Goal: Transaction & Acquisition: Purchase product/service

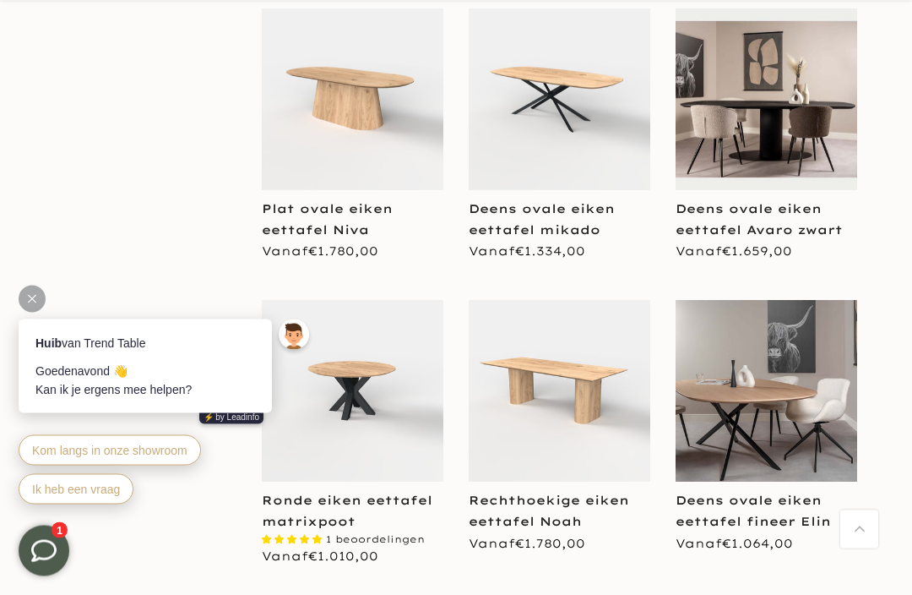
scroll to position [1311, 0]
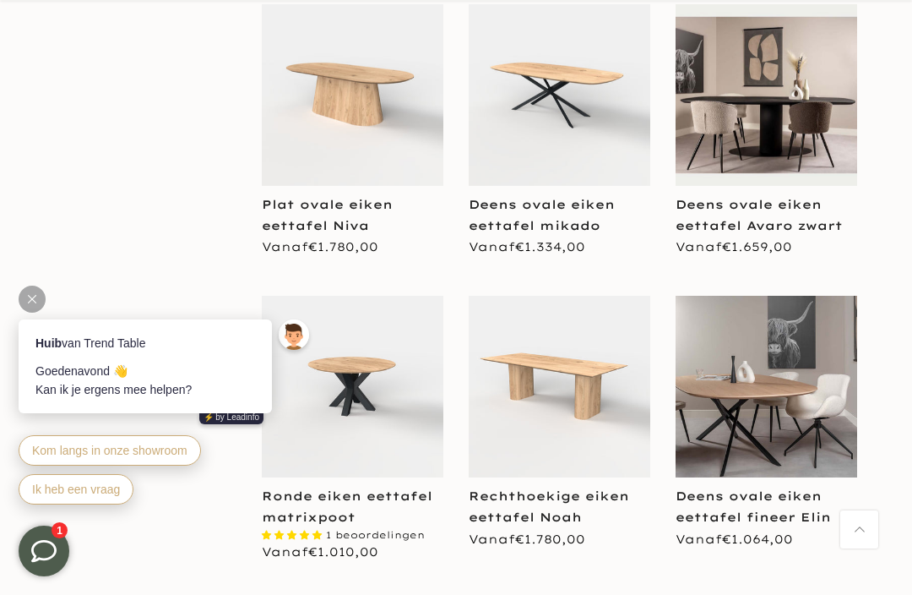
click at [815, 402] on img at bounding box center [767, 386] width 182 height 121
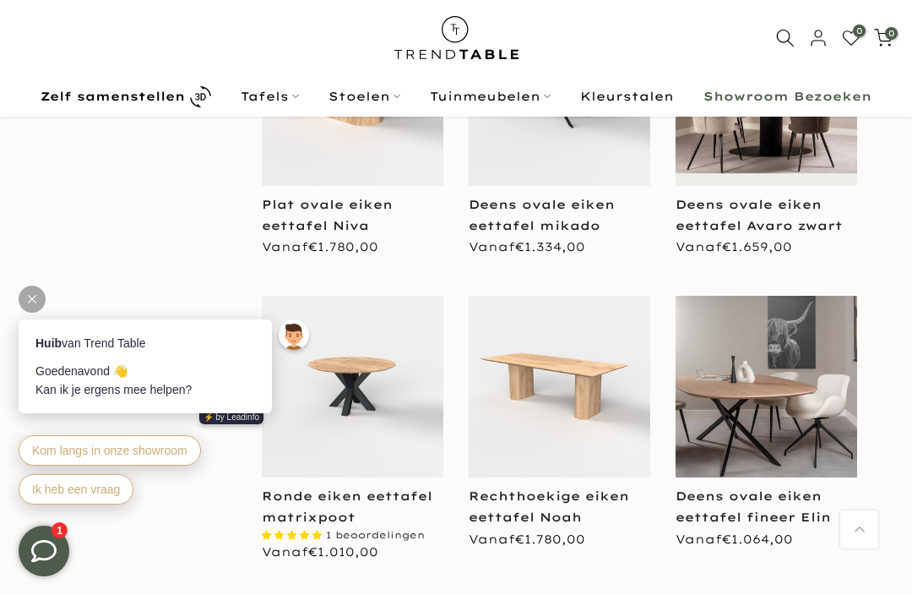
scroll to position [1367, 0]
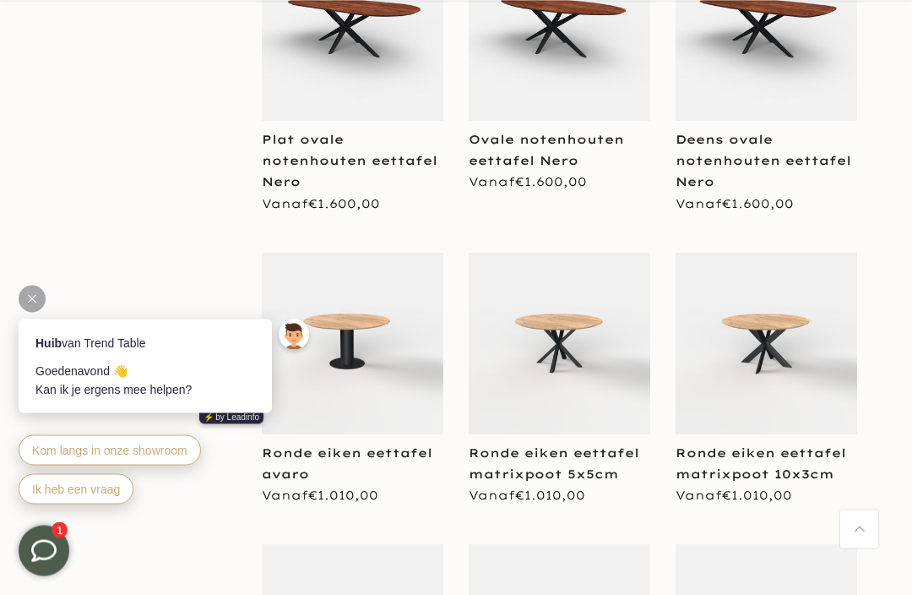
scroll to position [4126, 0]
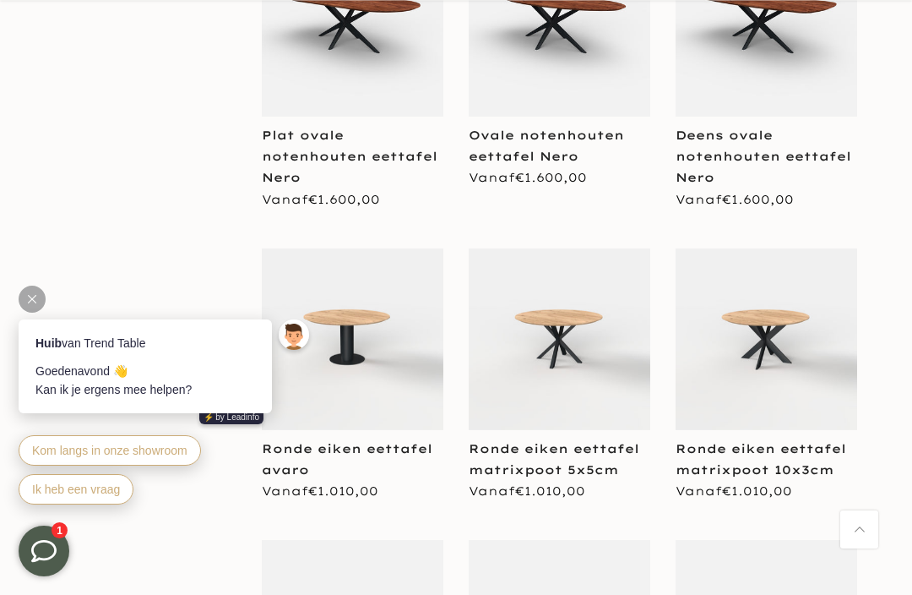
click at [530, 321] on img at bounding box center [560, 339] width 182 height 182
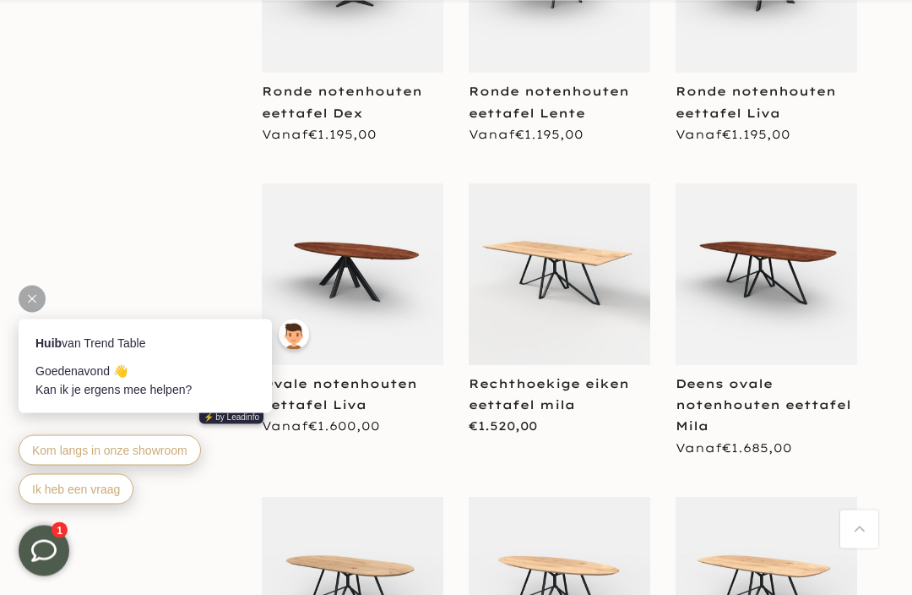
scroll to position [4906, 0]
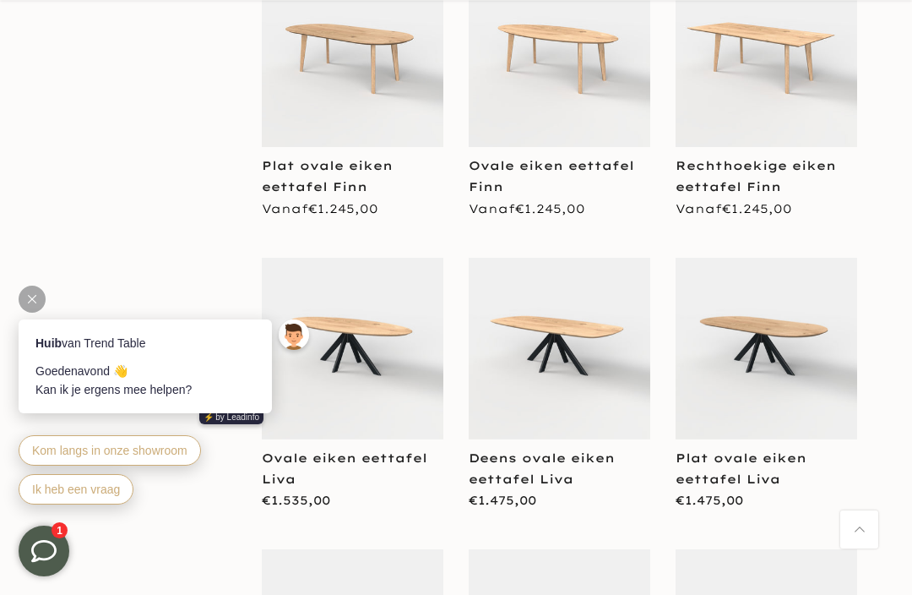
scroll to position [8798, 0]
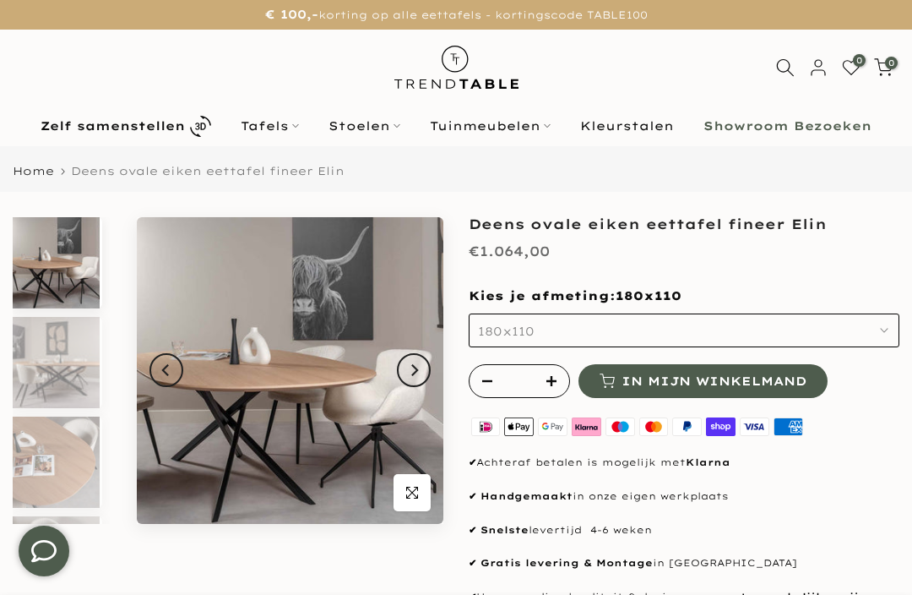
click at [289, 422] on img at bounding box center [290, 370] width 307 height 307
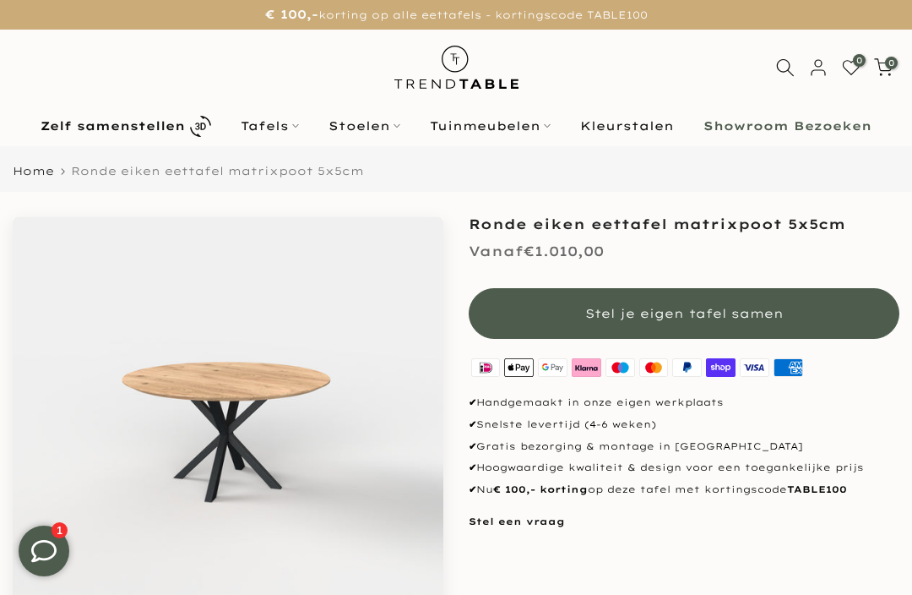
click at [347, 432] on img at bounding box center [228, 432] width 431 height 431
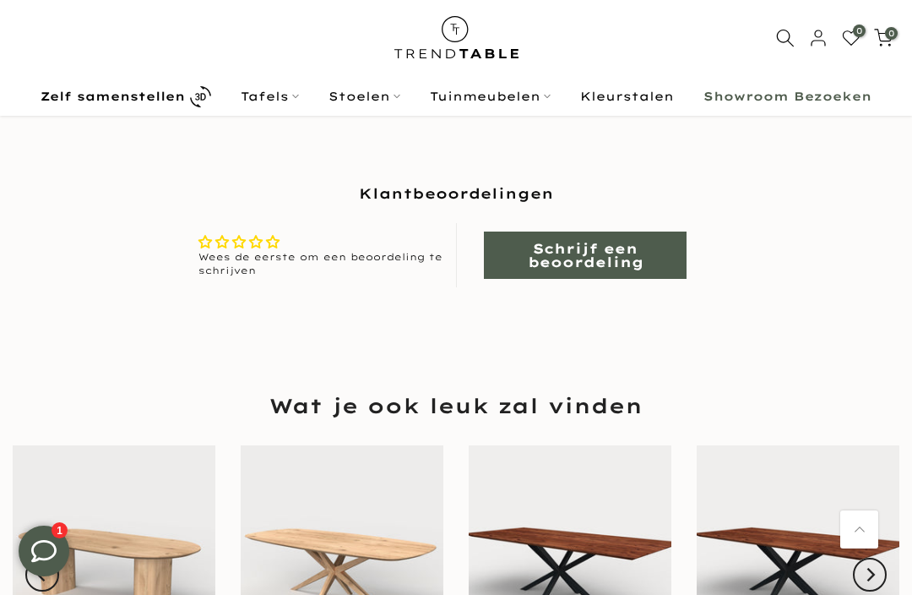
scroll to position [1386, 0]
